Goal: Task Accomplishment & Management: Manage account settings

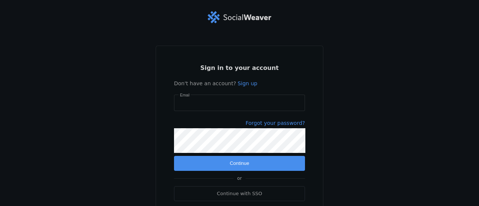
type input "[EMAIL_ADDRESS][DOMAIN_NAME]"
click at [206, 165] on span "submit" at bounding box center [239, 163] width 131 height 15
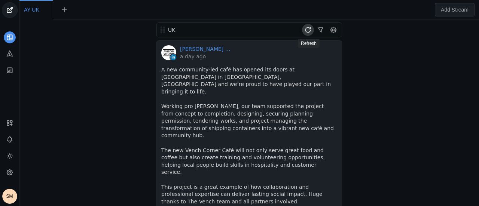
click at [311, 28] on span at bounding box center [308, 30] width 12 height 12
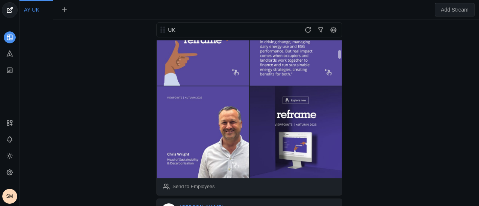
scroll to position [178, 0]
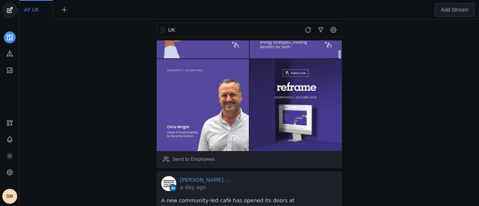
drag, startPoint x: 339, startPoint y: 47, endPoint x: 338, endPoint y: 57, distance: 9.7
click at [338, 57] on app-linkedin-activity "[PERSON_NAME] [PERSON_NAME] │UK 3 minutes ago The conversation around commercia…" at bounding box center [249, 7] width 185 height 288
click at [210, 156] on div "Send to Employees" at bounding box center [194, 159] width 42 height 7
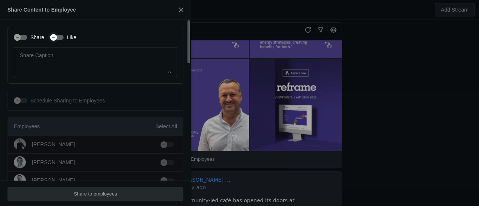
click at [57, 39] on div "button" at bounding box center [53, 37] width 7 height 7
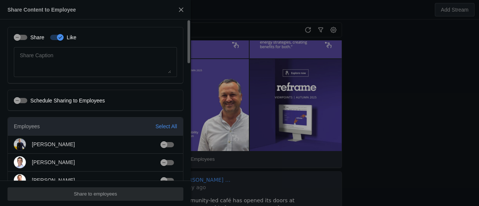
click at [32, 37] on label "Share" at bounding box center [35, 37] width 17 height 7
click at [27, 37] on button "Share" at bounding box center [20, 37] width 13 height 5
click at [164, 122] on div "Employees Select All" at bounding box center [95, 127] width 175 height 18
click at [169, 128] on div "Select All" at bounding box center [166, 126] width 22 height 7
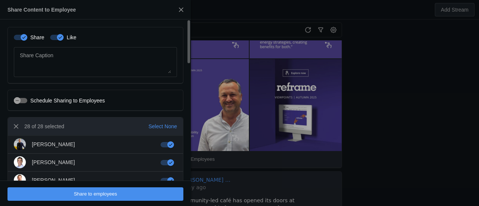
click at [136, 192] on span "undefined" at bounding box center [95, 194] width 176 height 13
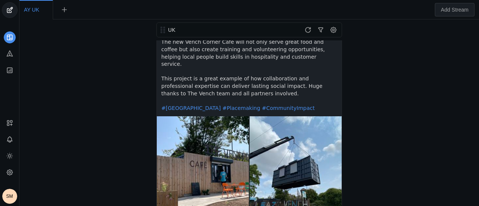
scroll to position [0, 0]
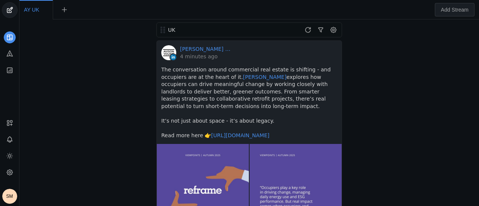
click at [286, 27] on div "UK" at bounding box center [250, 29] width 186 height 15
click at [188, 47] on link "[PERSON_NAME] [PERSON_NAME] │[GEOGRAPHIC_DATA]" at bounding box center [206, 48] width 52 height 7
click at [8, 173] on icon at bounding box center [9, 172] width 7 height 7
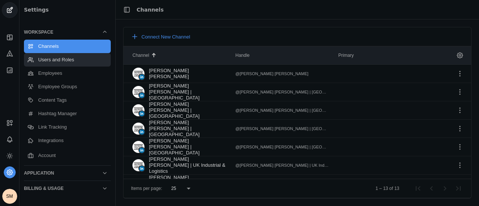
click at [48, 61] on link "Users and Roles" at bounding box center [67, 59] width 87 height 13
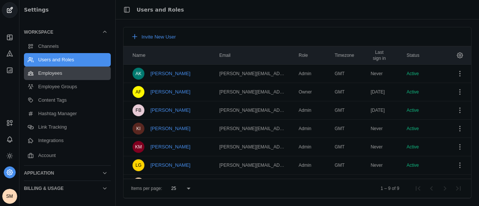
click at [66, 70] on link "Employees" at bounding box center [67, 73] width 87 height 13
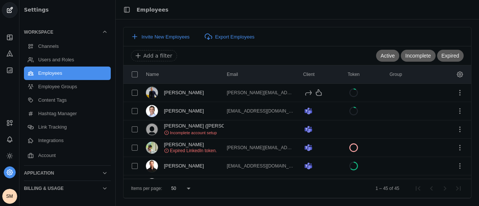
click at [472, 81] on div "Invite New Employees Export Employees Active Incomplete Expired Add a filter Na…" at bounding box center [298, 113] width 364 height 172
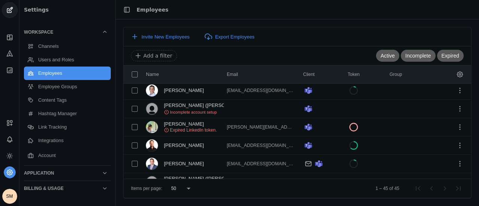
scroll to position [12, 0]
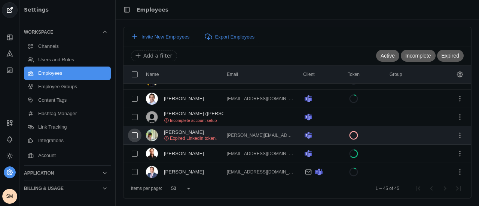
click at [136, 135] on input "checkbox" at bounding box center [134, 135] width 13 height 13
checkbox input "true"
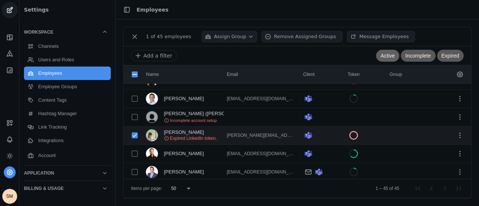
click at [389, 56] on span "Active" at bounding box center [388, 55] width 14 height 7
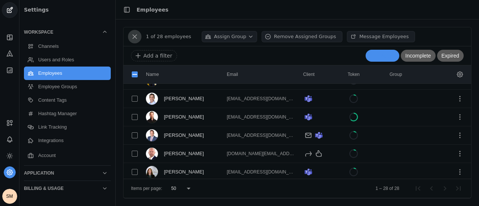
click at [136, 36] on span "undefined" at bounding box center [134, 36] width 13 height 13
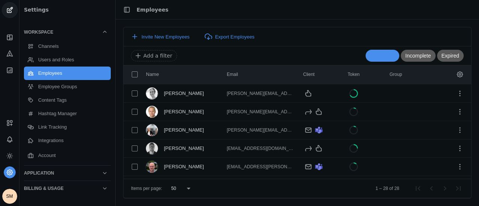
scroll to position [0, 0]
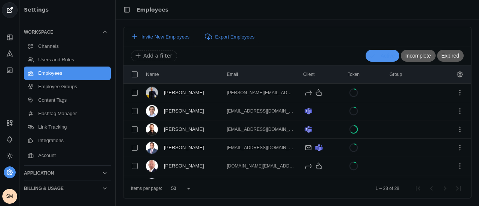
click at [383, 54] on span "Active" at bounding box center [388, 55] width 14 height 7
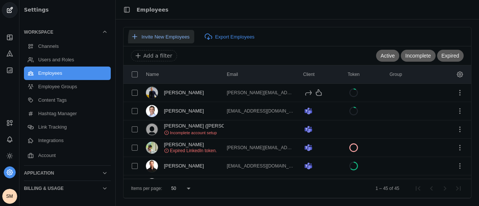
click at [164, 40] on button "Invite New Employees" at bounding box center [161, 36] width 68 height 13
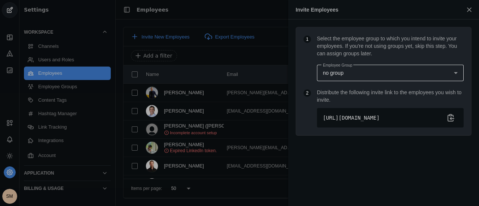
click at [343, 75] on span "no group" at bounding box center [333, 73] width 21 height 6
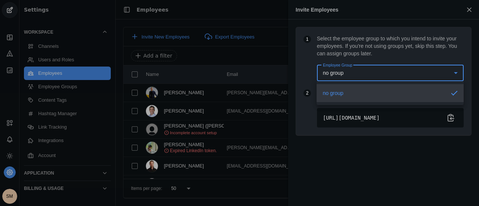
click at [369, 66] on div at bounding box center [239, 103] width 479 height 206
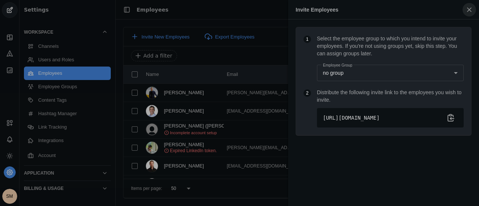
click at [467, 9] on span "button" at bounding box center [469, 9] width 13 height 13
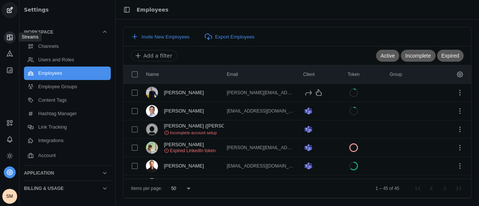
click at [12, 35] on rect at bounding box center [9, 37] width 5 height 5
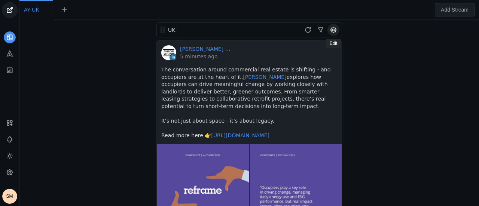
click at [334, 31] on span at bounding box center [334, 30] width 12 height 12
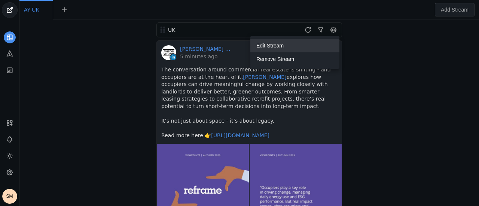
click at [269, 49] on span "Edit Stream" at bounding box center [270, 45] width 27 height 13
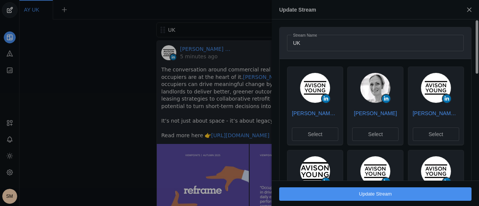
drag, startPoint x: 475, startPoint y: 54, endPoint x: 479, endPoint y: 63, distance: 9.9
drag, startPoint x: 479, startPoint y: 63, endPoint x: 475, endPoint y: 119, distance: 55.9
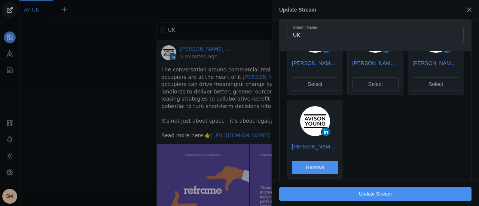
scroll to position [313, 0]
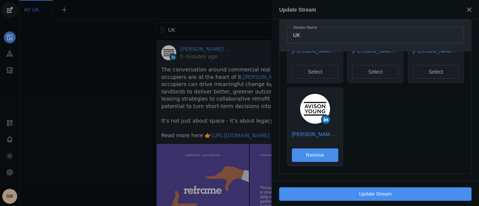
drag, startPoint x: 477, startPoint y: 70, endPoint x: 462, endPoint y: 182, distance: 113.0
click at [462, 182] on div "Stream Name [GEOGRAPHIC_DATA] [PERSON_NAME] [PERSON_NAME] | [GEOGRAPHIC_DATA] S…" at bounding box center [375, 113] width 207 height 188
click at [83, 79] on div at bounding box center [239, 103] width 479 height 206
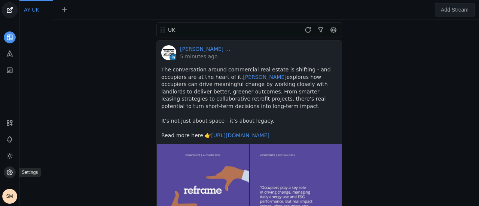
click at [11, 172] on icon at bounding box center [9, 172] width 7 height 7
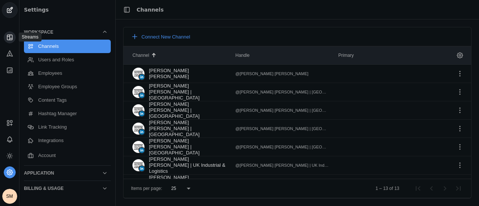
click at [10, 34] on icon at bounding box center [9, 37] width 7 height 7
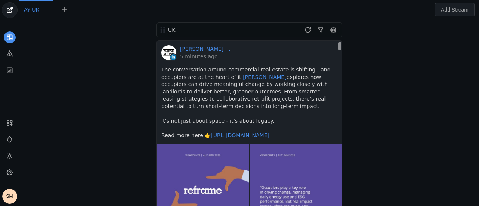
click at [339, 56] on div "[PERSON_NAME] [PERSON_NAME] │UK 5 minutes ago The conversation around commercia…" at bounding box center [249, 92] width 185 height 103
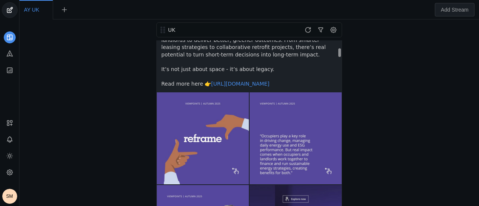
scroll to position [175, 0]
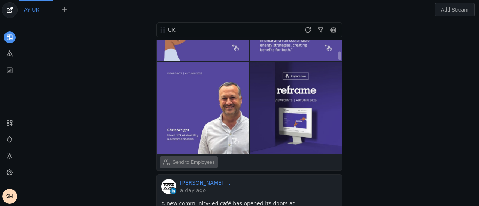
click at [200, 156] on div "Send to Employees" at bounding box center [189, 162] width 52 height 15
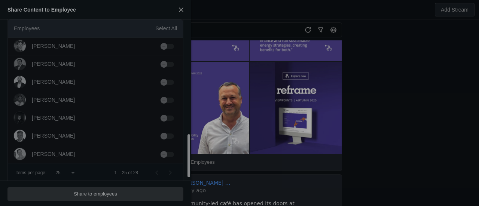
scroll to position [432, 0]
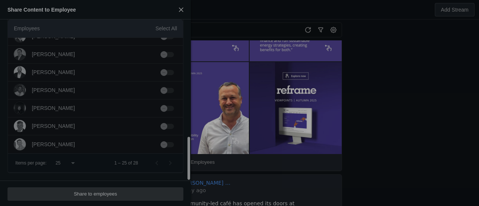
drag, startPoint x: 189, startPoint y: 55, endPoint x: 185, endPoint y: 175, distance: 119.5
click at [178, 11] on span "button" at bounding box center [181, 9] width 13 height 13
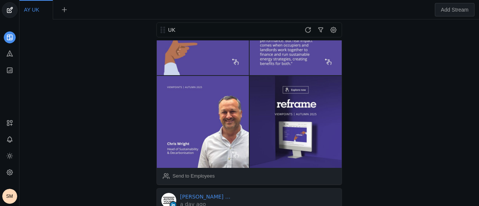
scroll to position [0, 0]
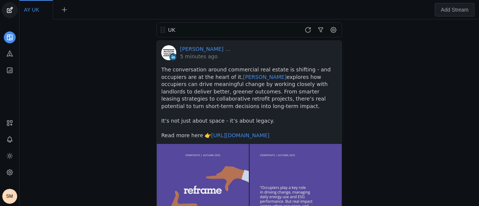
click at [342, 24] on div "UK" at bounding box center [250, 29] width 186 height 15
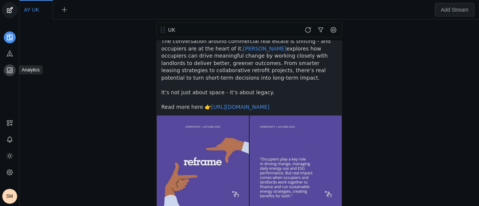
click at [10, 69] on icon at bounding box center [9, 70] width 7 height 7
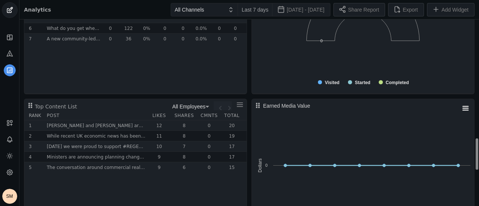
scroll to position [699, 0]
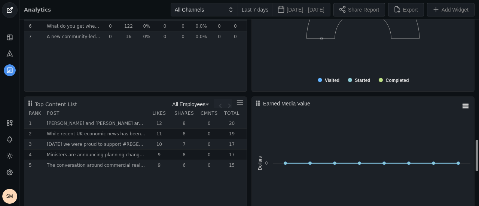
drag, startPoint x: 476, startPoint y: 31, endPoint x: 448, endPoint y: 151, distance: 123.2
click at [10, 191] on div "SM" at bounding box center [9, 196] width 15 height 15
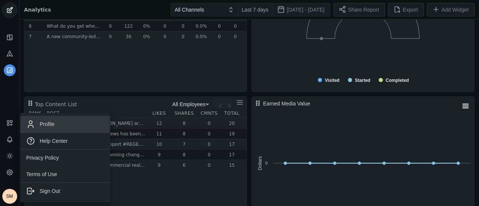
click at [50, 121] on span "Profile" at bounding box center [47, 124] width 15 height 7
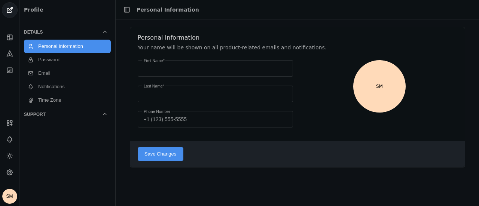
type input "Sajo"
type input "Mtonga"
click at [10, 170] on icon at bounding box center [10, 173] width 6 height 6
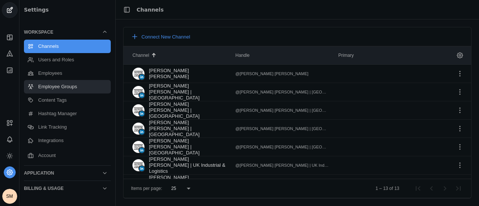
click at [76, 87] on link "Employee Groups" at bounding box center [67, 86] width 87 height 13
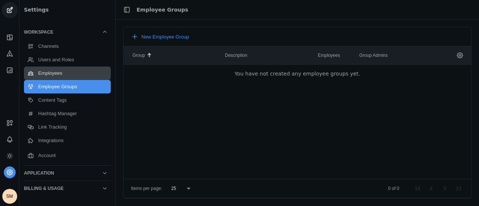
click at [78, 75] on link "Employees" at bounding box center [67, 73] width 87 height 13
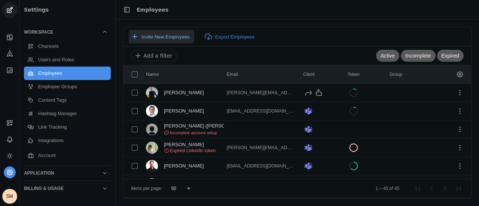
click at [177, 39] on span "Invite New Employees" at bounding box center [166, 37] width 48 height 6
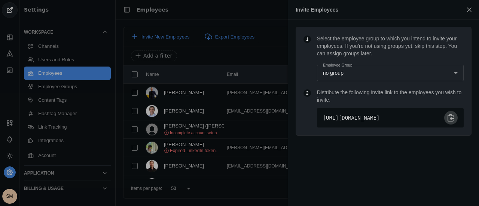
click at [448, 122] on span "undefined" at bounding box center [450, 117] width 13 height 13
